Goal: Use online tool/utility: Use online tool/utility

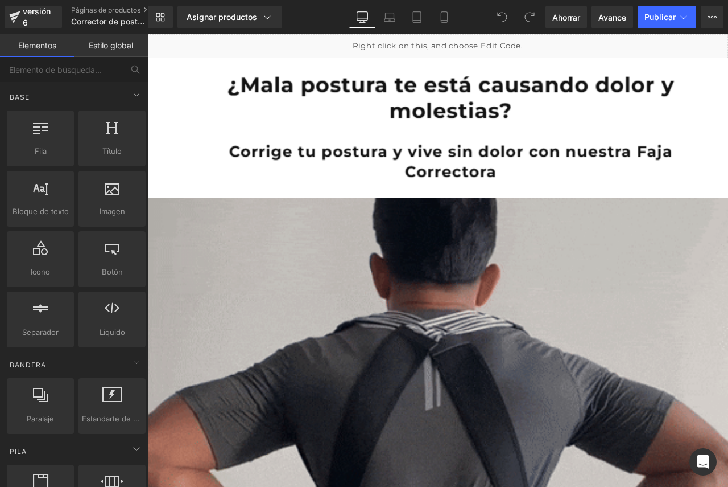
scroll to position [266, 0]
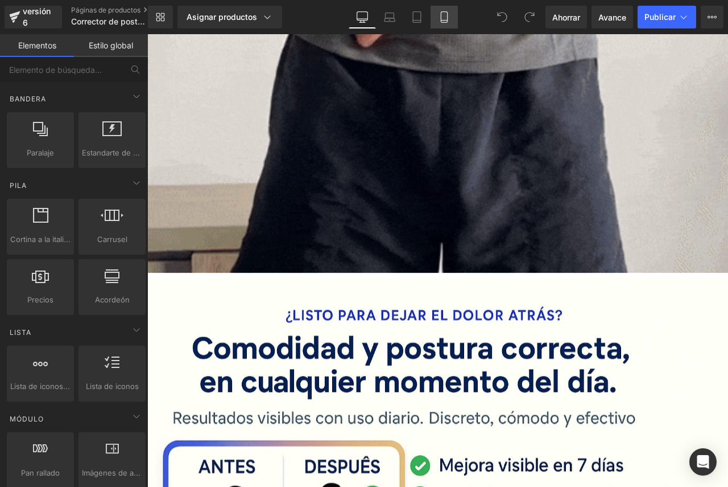
click at [439, 11] on icon at bounding box center [444, 16] width 11 height 11
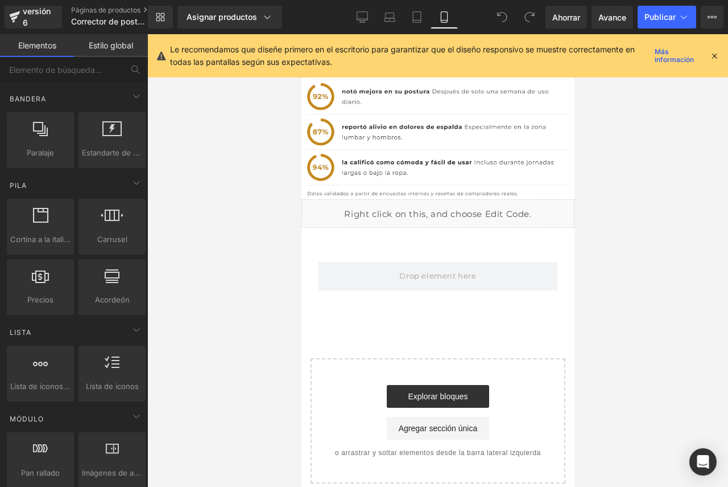
scroll to position [2400, 0]
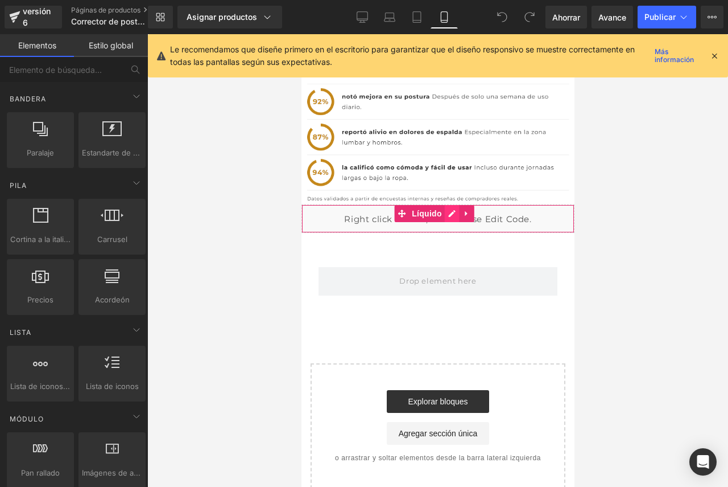
click at [450, 213] on div "Líquido" at bounding box center [437, 218] width 273 height 28
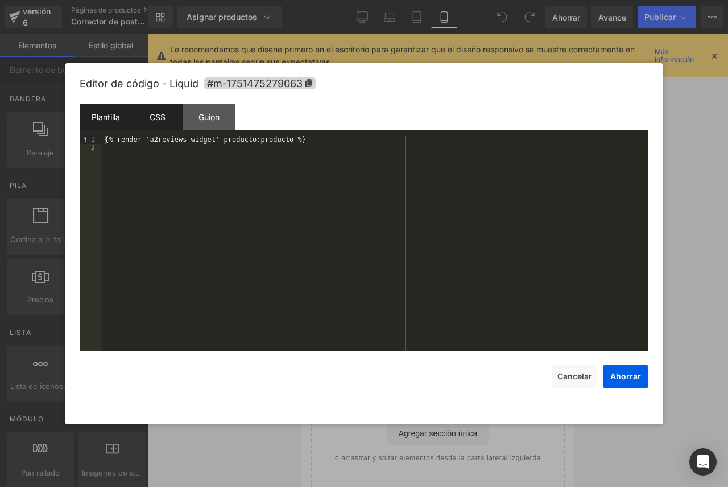
click at [163, 117] on font "CSS" at bounding box center [158, 117] width 16 height 10
click at [109, 116] on font "Plantilla" at bounding box center [106, 117] width 28 height 10
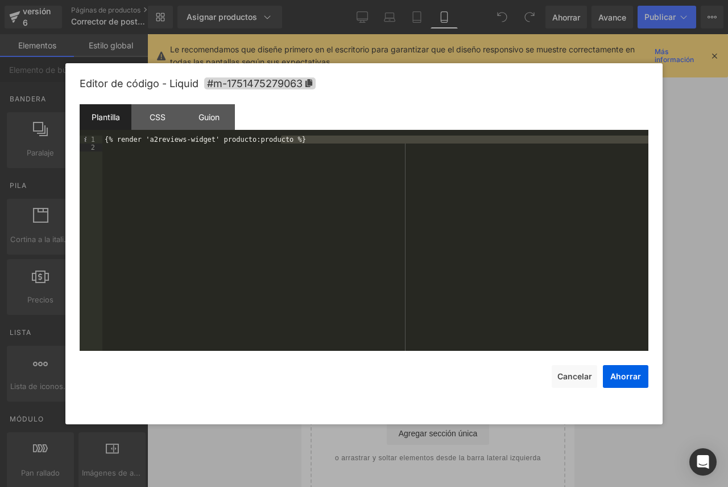
drag, startPoint x: 297, startPoint y: 142, endPoint x: 121, endPoint y: 145, distance: 175.3
click at [121, 145] on div "{% render 'a2reviews-widget' producto:producto %}" at bounding box center [375, 250] width 546 height 231
click at [103, 120] on font "Plantilla" at bounding box center [106, 117] width 28 height 10
click at [137, 118] on div "CSS" at bounding box center [157, 117] width 52 height 26
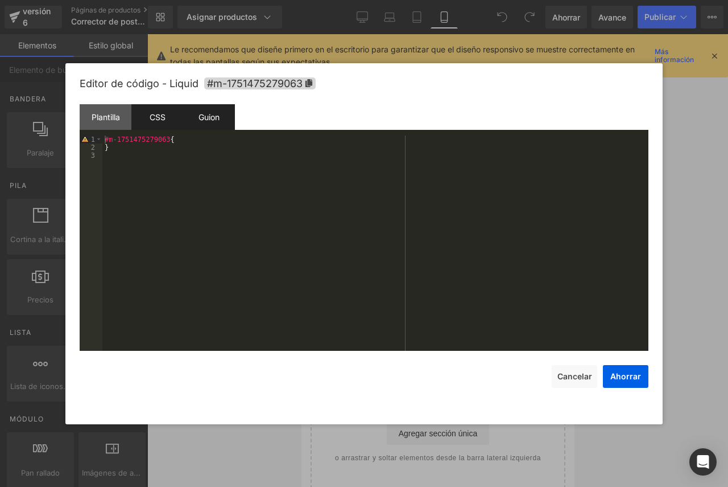
click at [195, 118] on div "Guion" at bounding box center [209, 117] width 52 height 26
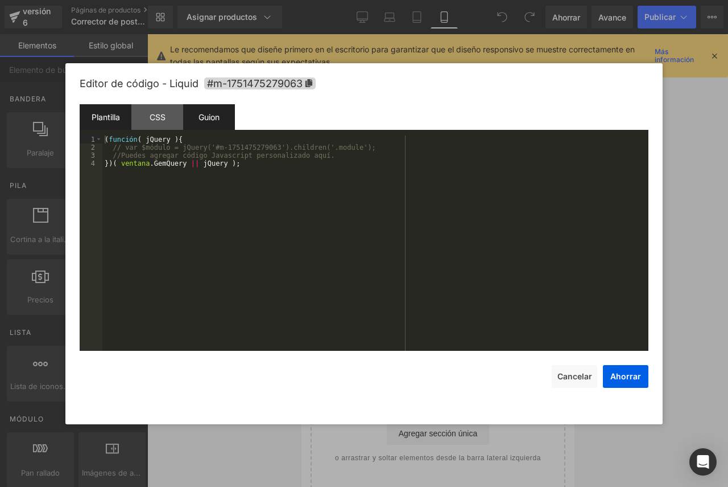
click at [108, 124] on div "Plantilla" at bounding box center [106, 117] width 52 height 26
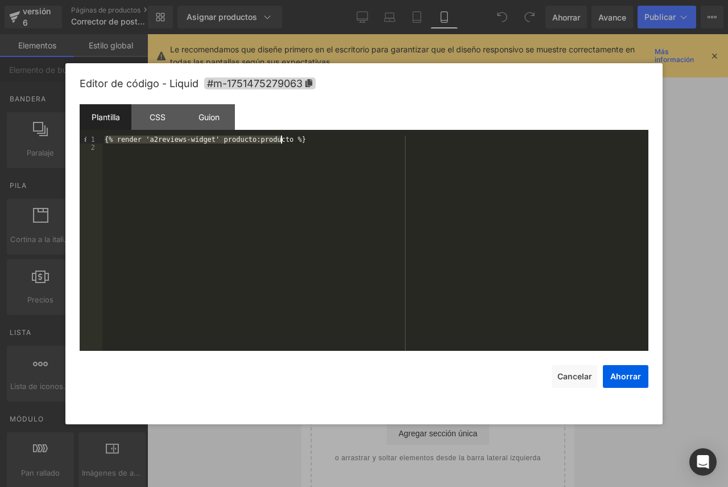
drag, startPoint x: 106, startPoint y: 139, endPoint x: 293, endPoint y: 142, distance: 186.7
click at [293, 142] on div "{% render 'a2reviews-widget' producto:producto %}" at bounding box center [375, 250] width 546 height 231
click at [108, 137] on div "{% render 'a2reviews-widget' producto:producto %}" at bounding box center [375, 250] width 546 height 231
click at [106, 137] on div "{% render 'a2reviews-widget' producto:producto %}" at bounding box center [375, 250] width 546 height 231
click at [104, 138] on div "{% render 'a2reviews-widget' producto:producto %}" at bounding box center [375, 250] width 546 height 231
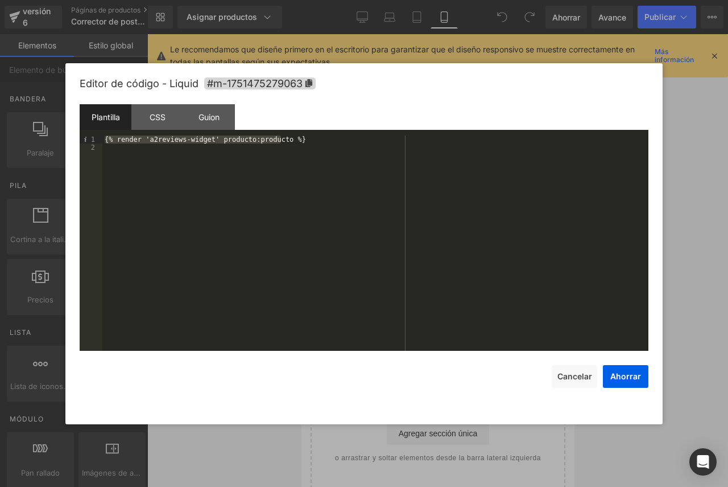
click at [104, 138] on div "{% render 'a2reviews-widget' producto:producto %}" at bounding box center [375, 250] width 546 height 231
